Goal: Task Accomplishment & Management: Use online tool/utility

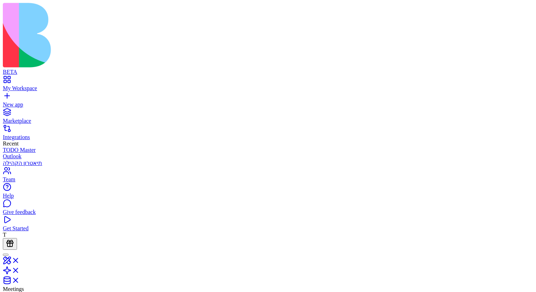
click at [62, 275] on input at bounding box center [36, 278] width 50 height 7
type input "*"
type input "*****"
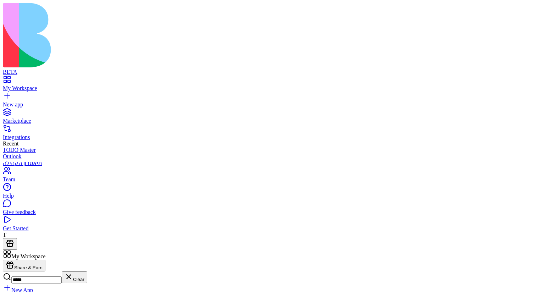
click at [20, 271] on link at bounding box center [11, 274] width 17 height 6
click at [29, 85] on div "My Workspace" at bounding box center [268, 88] width 531 height 6
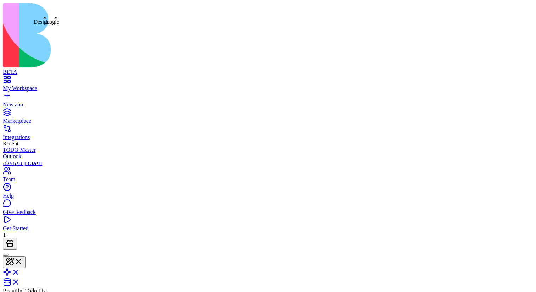
click at [20, 271] on link at bounding box center [11, 274] width 17 height 6
